Goal: Task Accomplishment & Management: Use online tool/utility

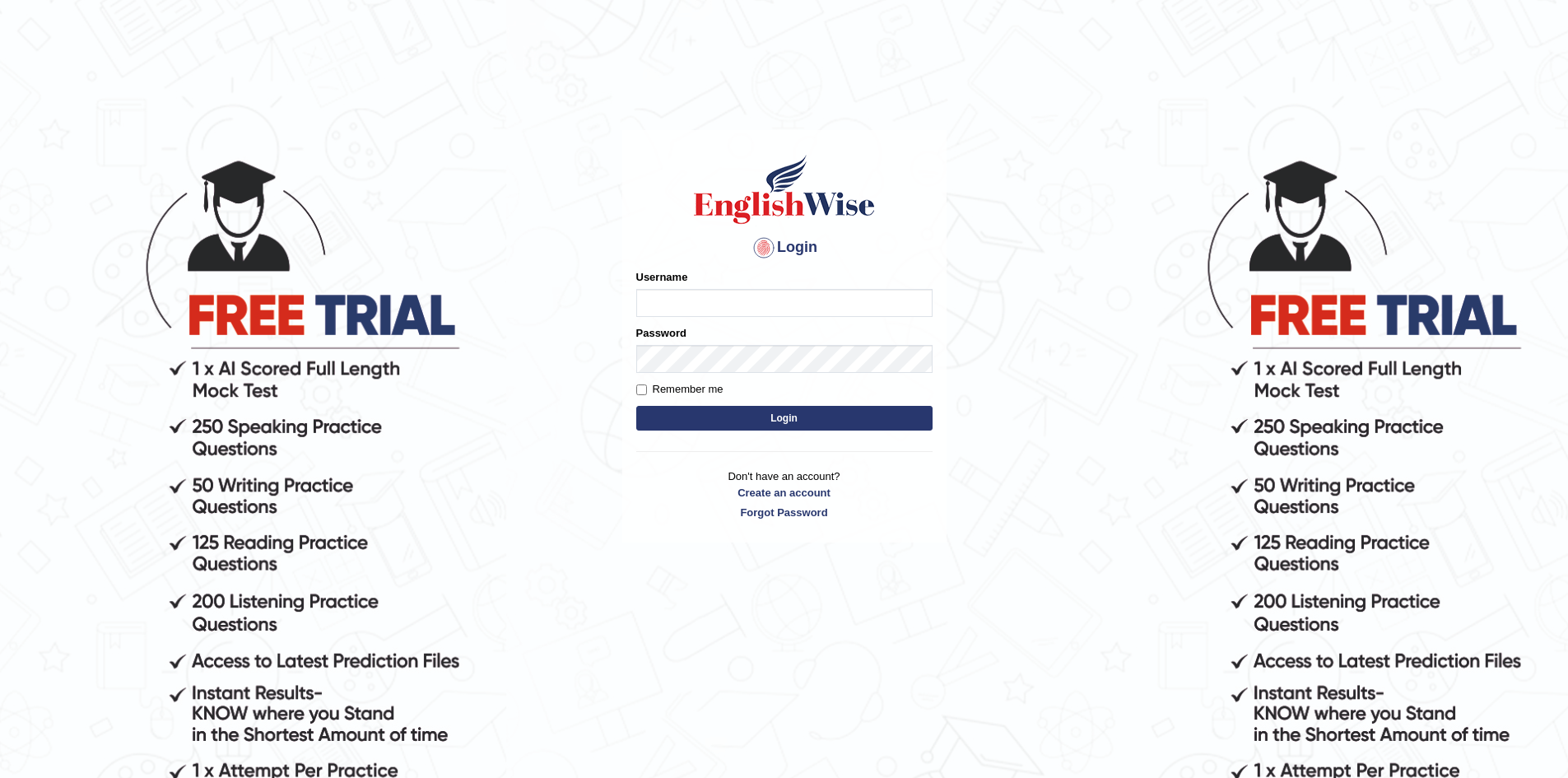
click at [661, 304] on input "Username" at bounding box center [784, 303] width 296 height 28
type input "sopheakdey"
click at [636, 405] on button "Login" at bounding box center [784, 417] width 296 height 24
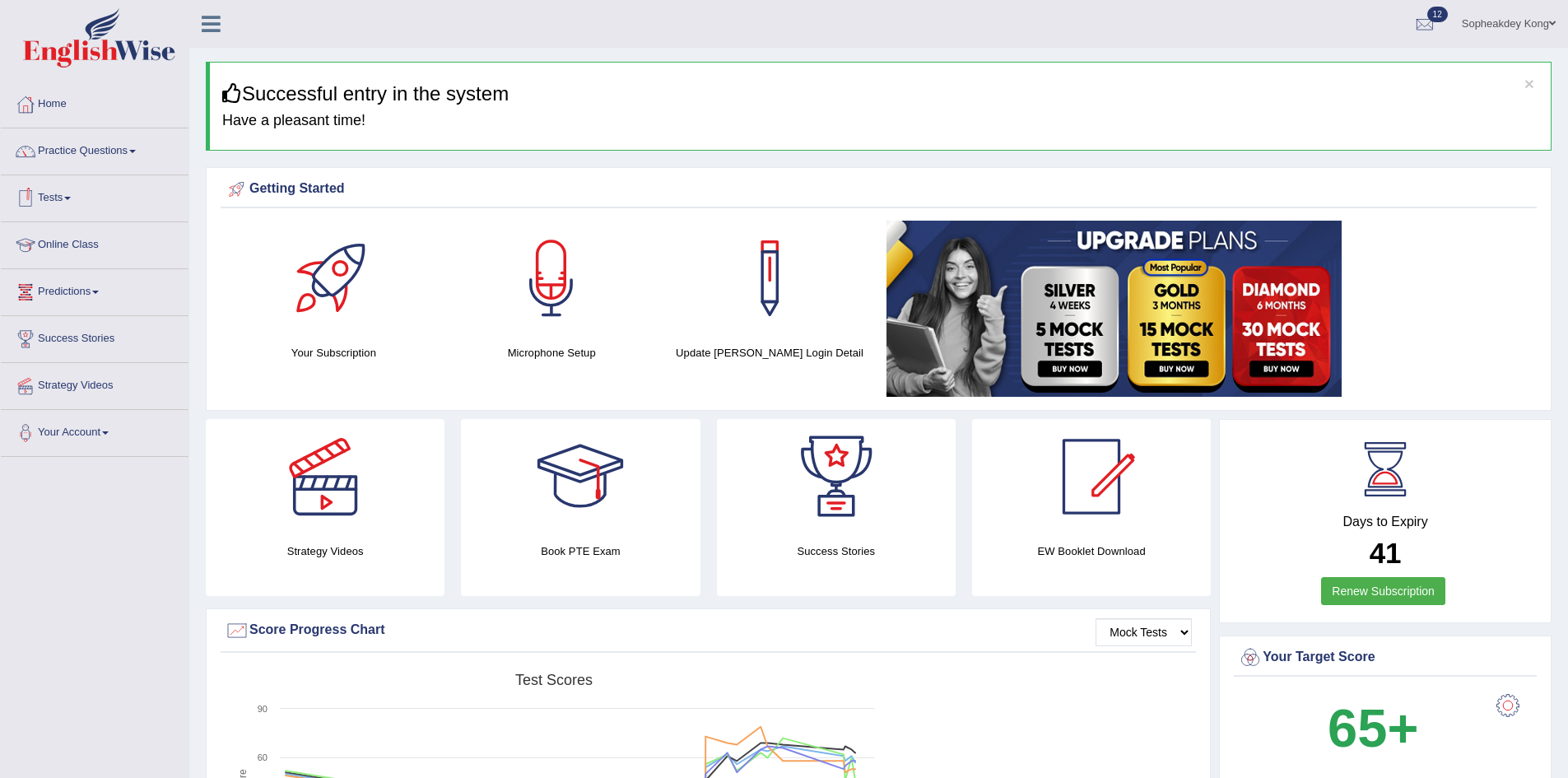
click at [77, 197] on link "Tests" at bounding box center [94, 196] width 188 height 41
click at [92, 238] on link "Take Practice Sectional Test" at bounding box center [107, 236] width 154 height 30
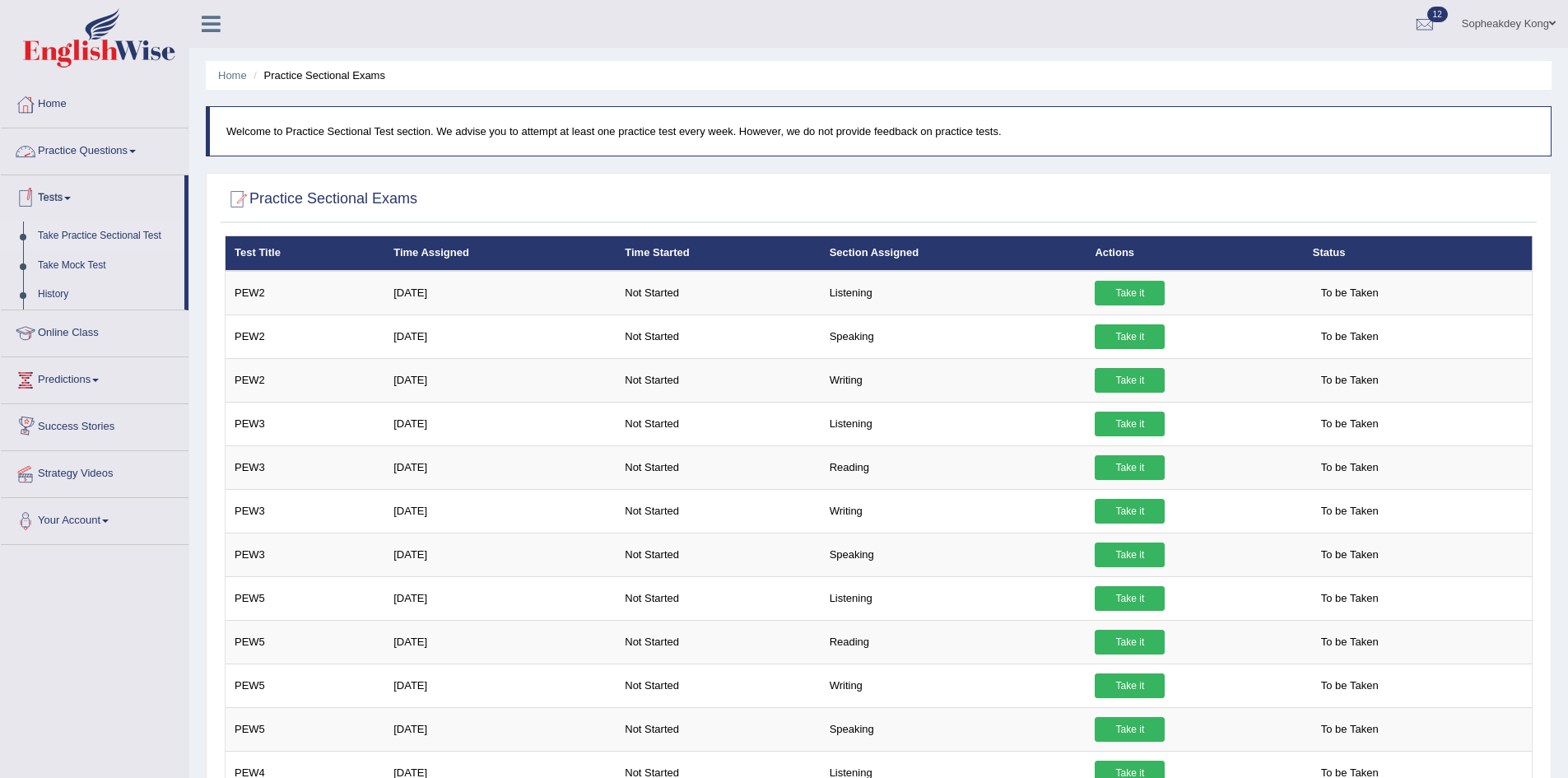
click at [135, 150] on span at bounding box center [132, 151] width 7 height 4
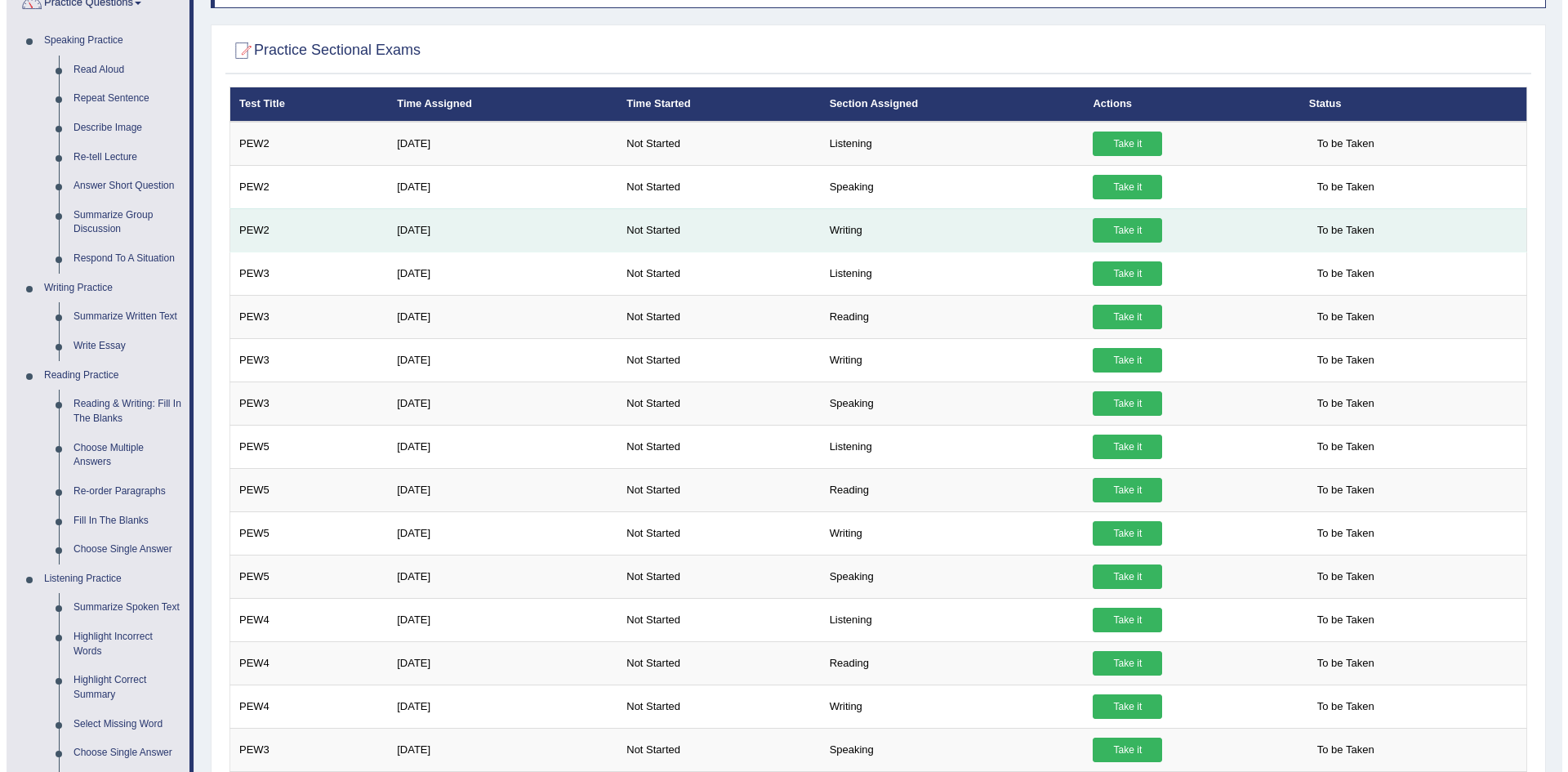
scroll to position [82, 0]
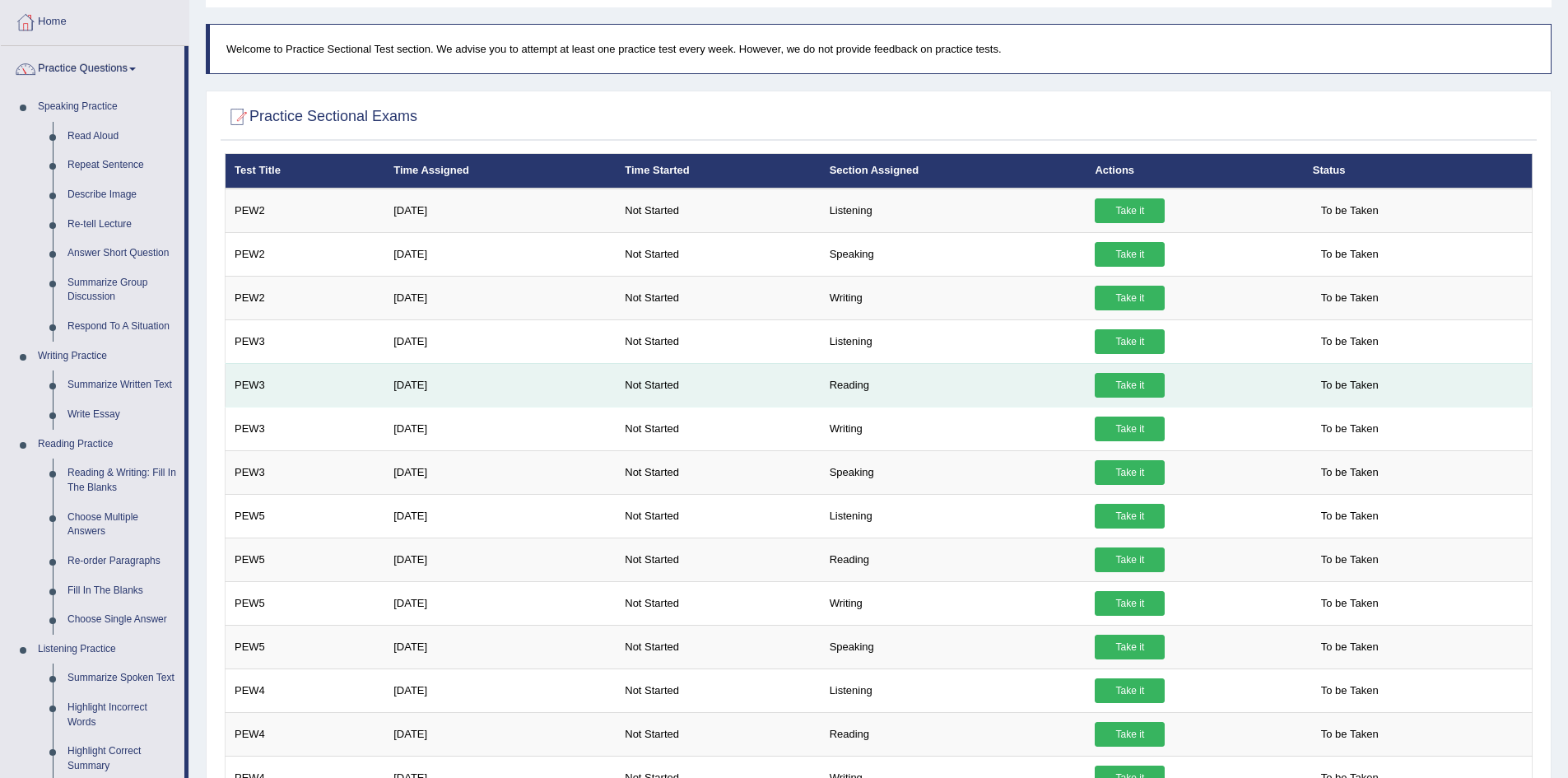
click at [1137, 379] on link "Take it" at bounding box center [1130, 385] width 70 height 24
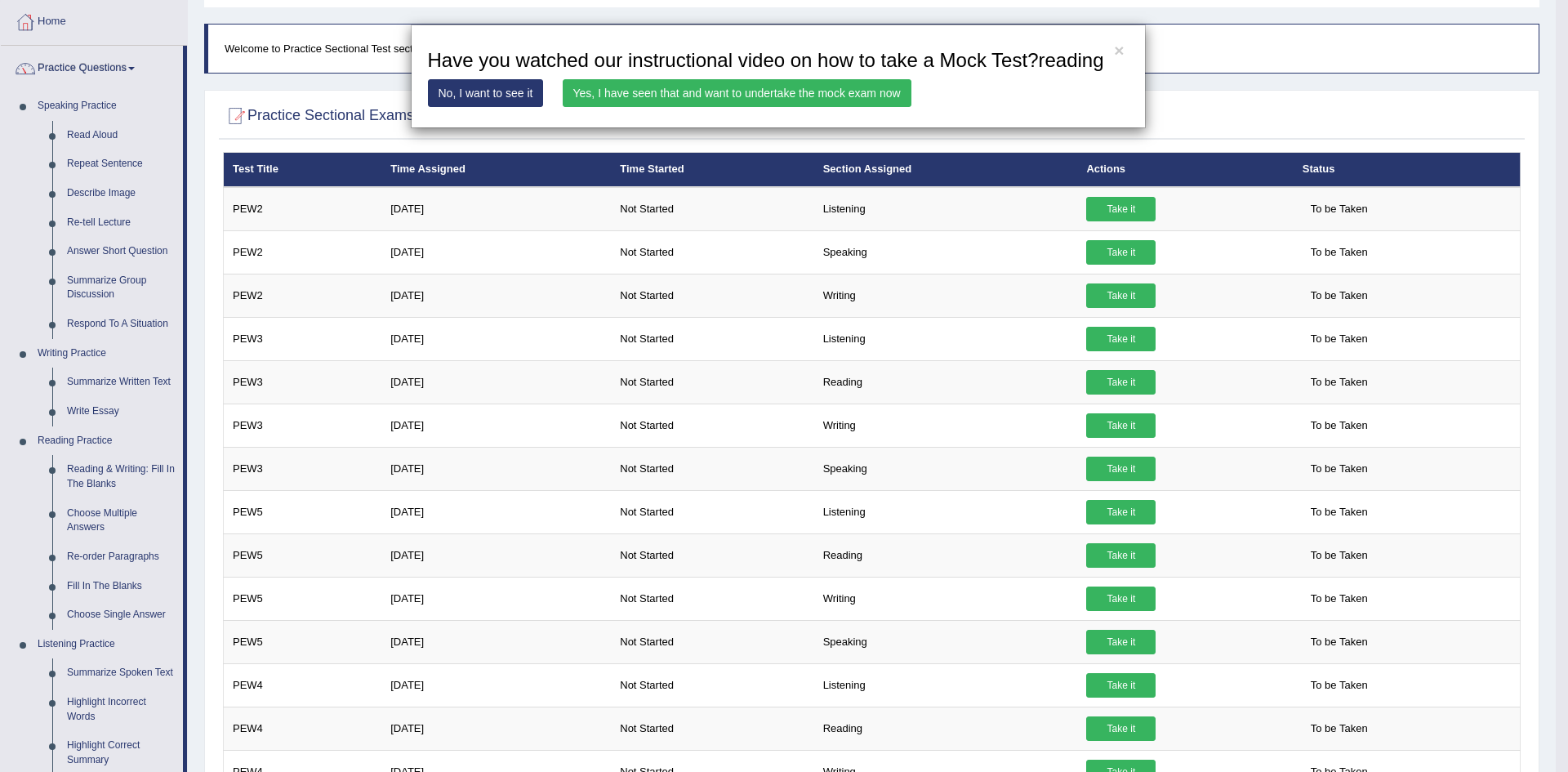
click at [730, 94] on link "Yes, I have seen that and want to undertake the mock exam now" at bounding box center [737, 93] width 349 height 28
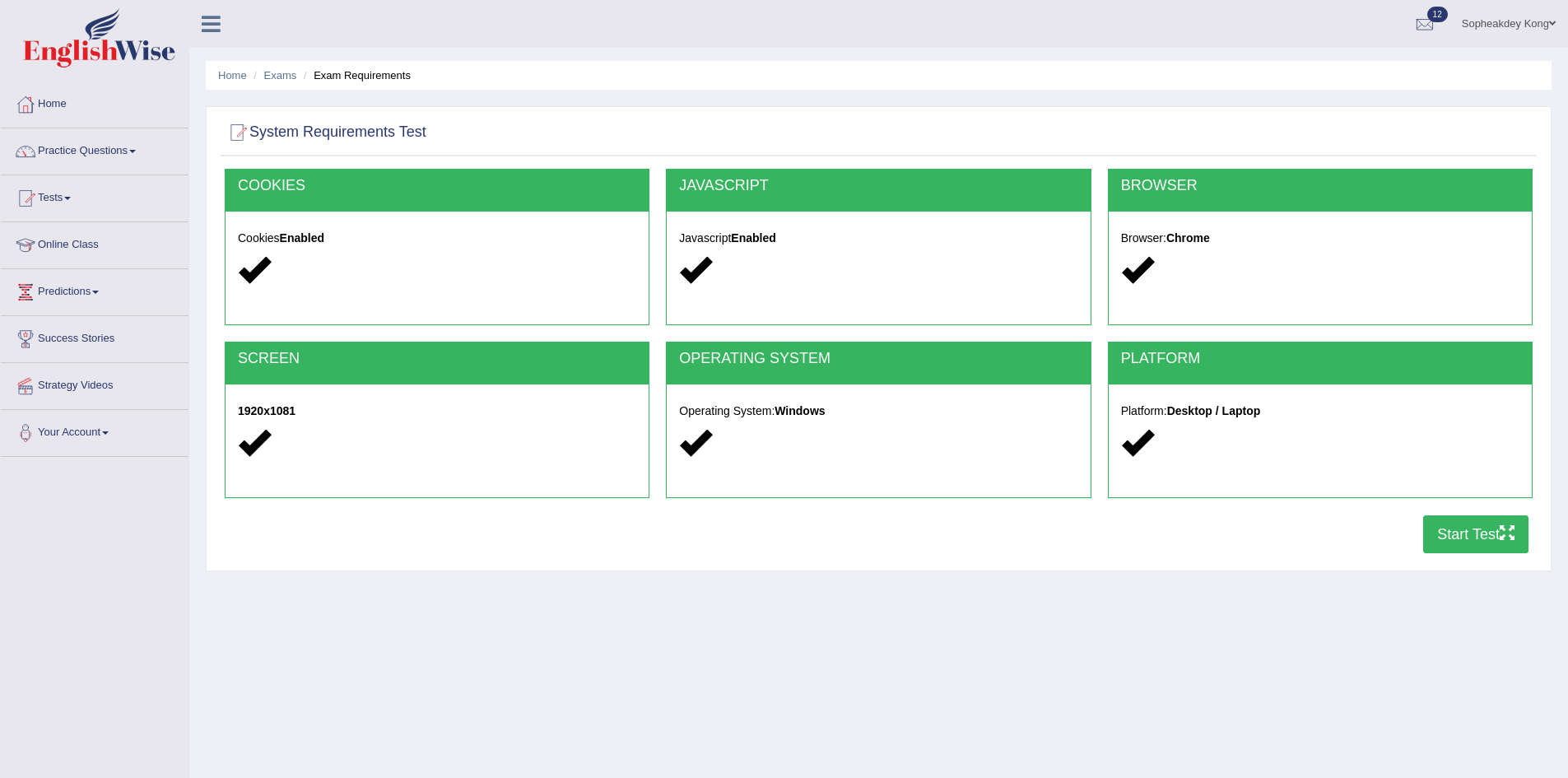
click at [1444, 537] on button "Start Test" at bounding box center [1475, 533] width 106 height 38
